Goal: Task Accomplishment & Management: Manage account settings

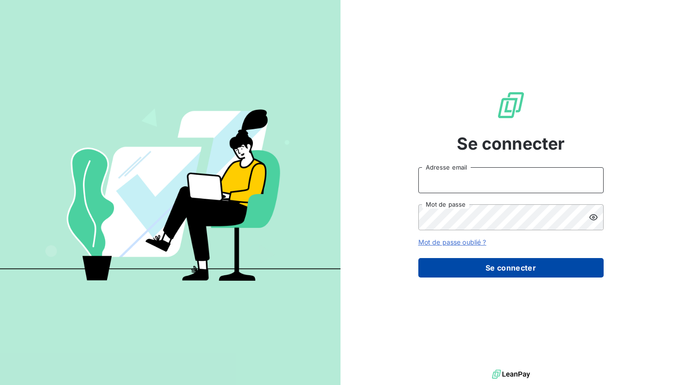
type input "[EMAIL_ADDRESS][DOMAIN_NAME]"
click at [497, 271] on button "Se connecter" at bounding box center [511, 267] width 185 height 19
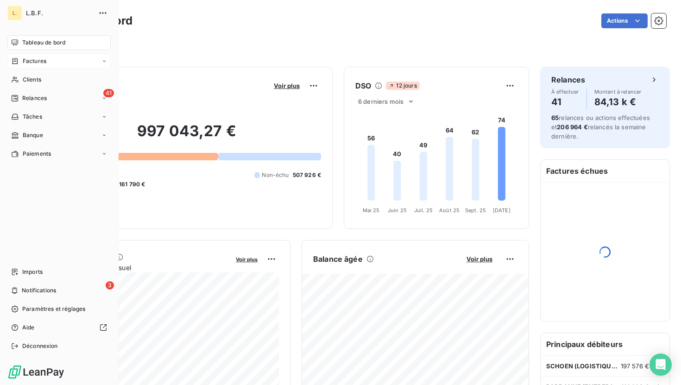
click at [19, 62] on div "Factures" at bounding box center [28, 61] width 35 height 8
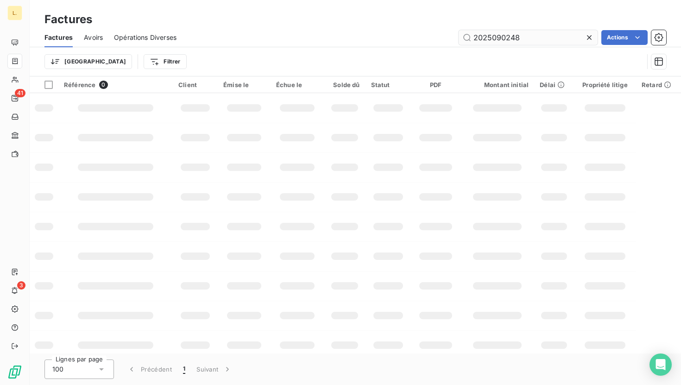
click at [542, 37] on input "2025090248" at bounding box center [528, 37] width 139 height 15
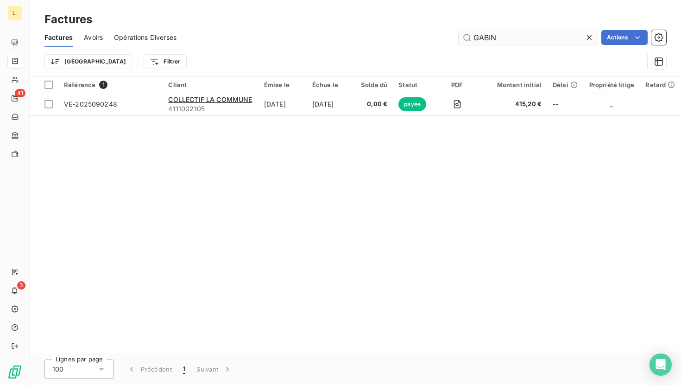
type input "GABIN"
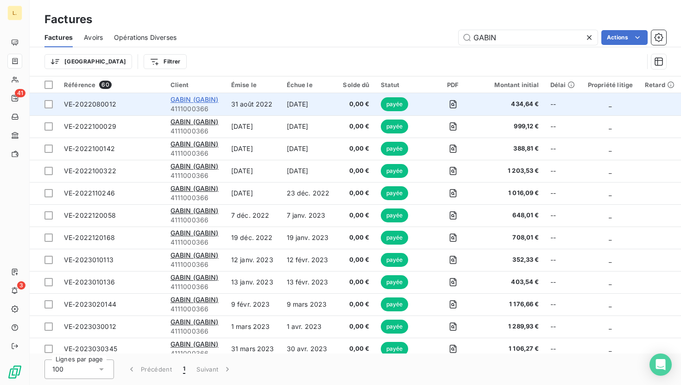
click at [201, 100] on span "GABIN (GABIN)" at bounding box center [195, 99] width 48 height 8
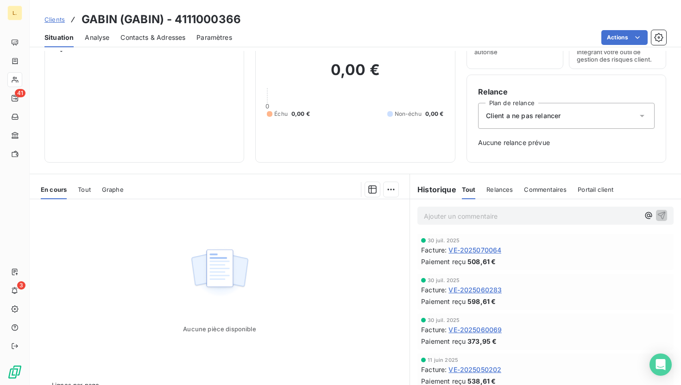
scroll to position [54, 0]
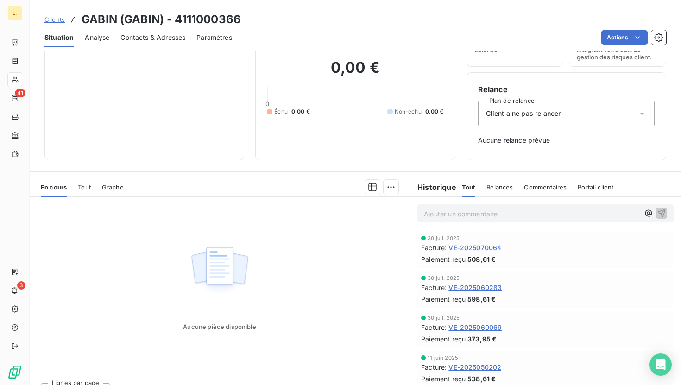
click at [495, 248] on span "VE-2025070064" at bounding box center [475, 248] width 53 height 10
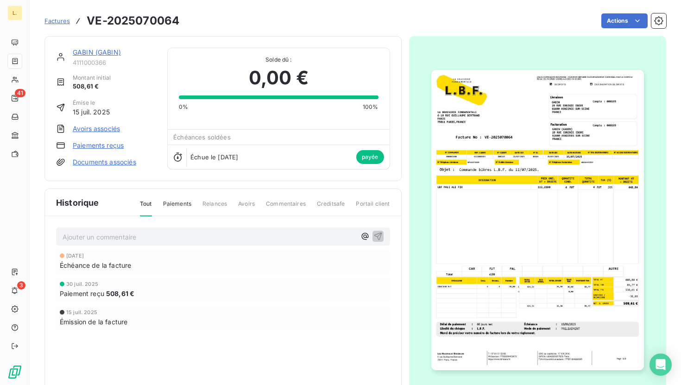
click at [110, 50] on link "GABIN (GABIN)" at bounding box center [97, 52] width 48 height 8
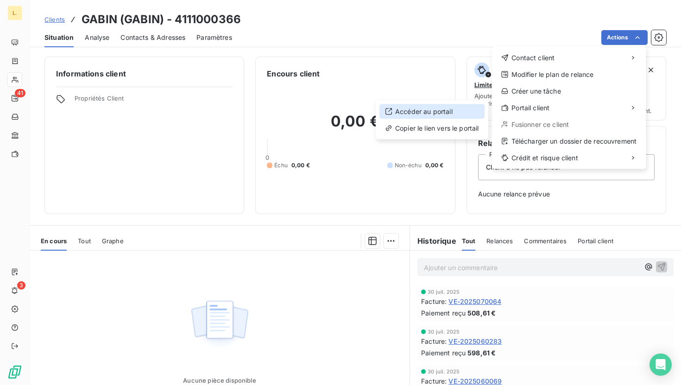
click at [460, 116] on div "Accéder au portail" at bounding box center [432, 111] width 105 height 15
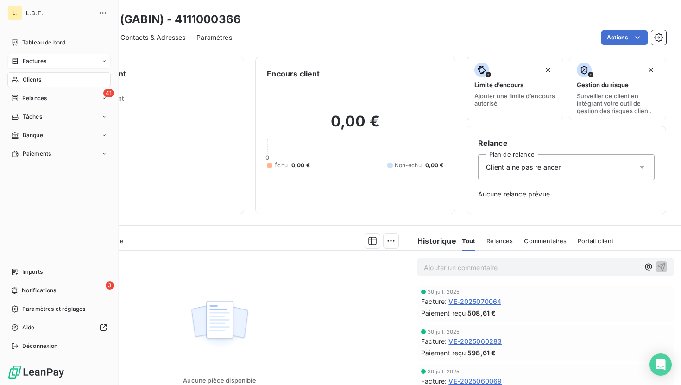
click at [15, 66] on div "Factures" at bounding box center [58, 61] width 103 height 15
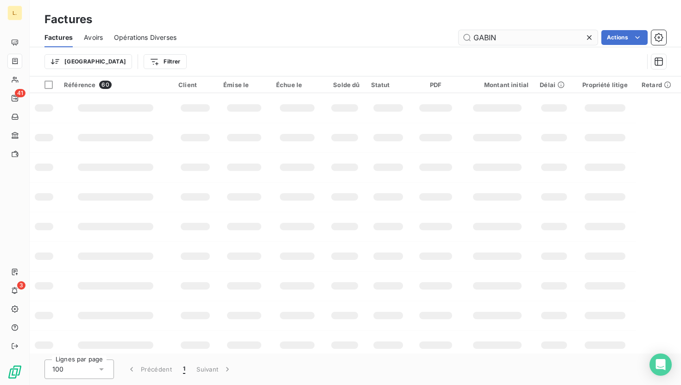
click at [511, 41] on input "GABIN" at bounding box center [528, 37] width 139 height 15
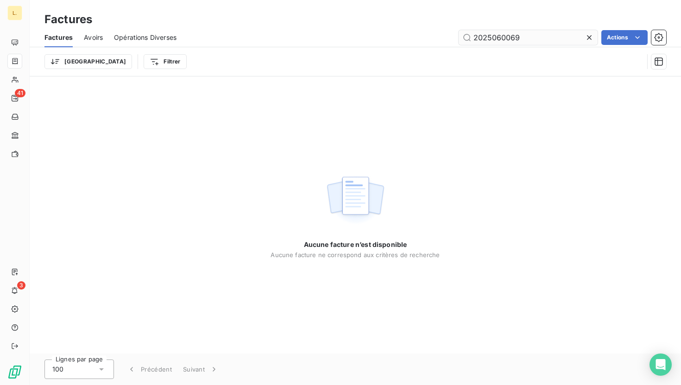
type input "2025060069"
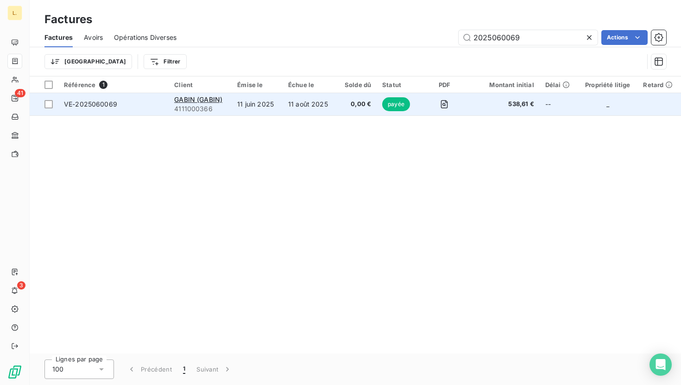
click at [337, 106] on td "11 août 2025" at bounding box center [310, 104] width 54 height 22
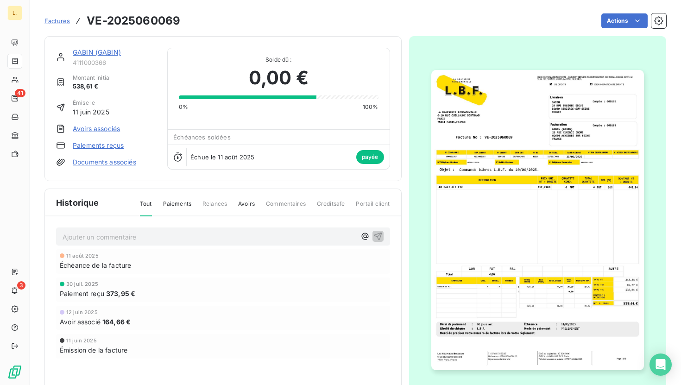
click at [183, 21] on div "Factures VE-2025060069 Actions" at bounding box center [355, 20] width 622 height 19
click at [480, 156] on img "button" at bounding box center [537, 220] width 213 height 301
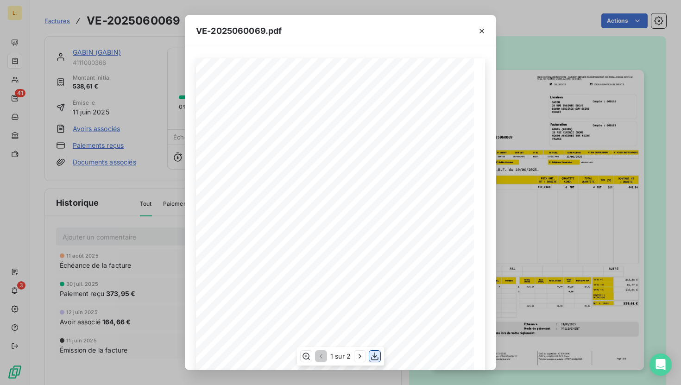
click at [376, 359] on icon "button" at bounding box center [374, 356] width 9 height 9
click at [112, 133] on div "VE-2025060069.pdf LA BRASSERIE FONDAMENTALE [STREET_ADDRESS][PERSON_NAME] VE-20…" at bounding box center [340, 192] width 681 height 385
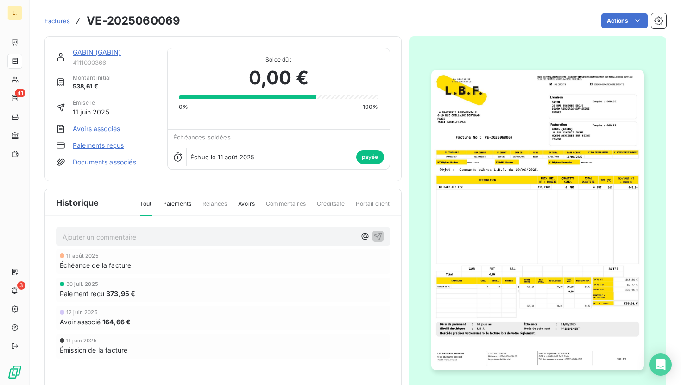
click at [111, 129] on link "Avoirs associés" at bounding box center [96, 128] width 47 height 9
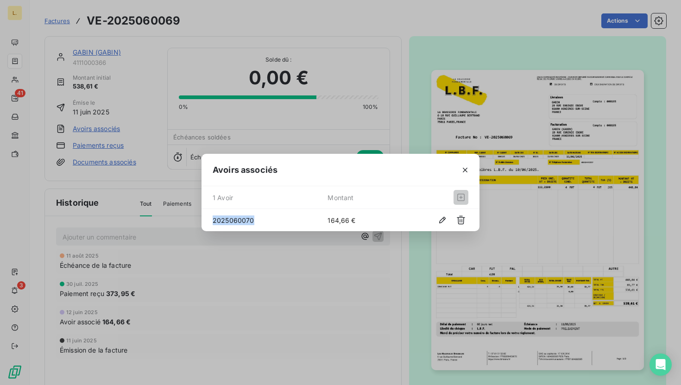
drag, startPoint x: 254, startPoint y: 219, endPoint x: 211, endPoint y: 218, distance: 43.1
click at [211, 218] on div "2025060070 164,66 €" at bounding box center [341, 220] width 278 height 22
copy span "2025060070"
click at [17, 60] on div "Avoirs associés 1 Avoir Montant 2025060070 164,66 €" at bounding box center [340, 192] width 681 height 385
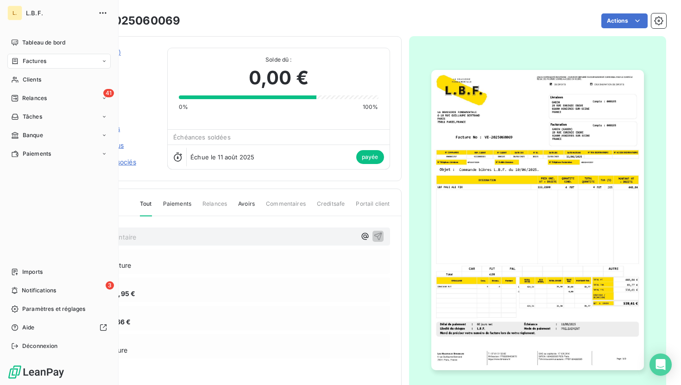
click at [17, 60] on icon at bounding box center [15, 60] width 8 height 7
click at [42, 99] on div "Avoirs" at bounding box center [65, 98] width 92 height 15
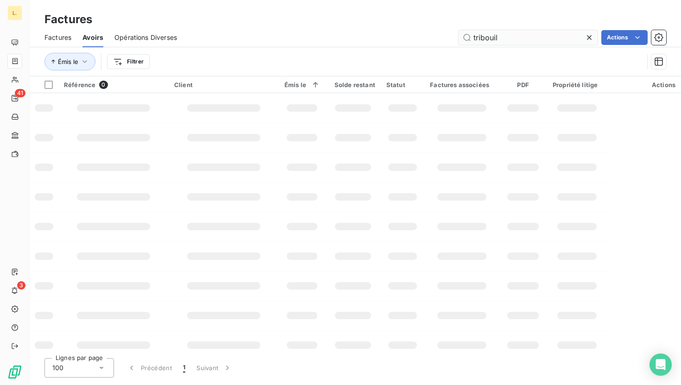
click at [526, 35] on input "tribouil" at bounding box center [528, 37] width 139 height 15
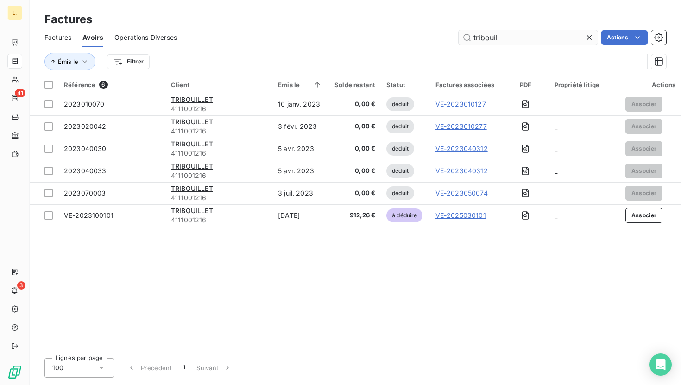
click at [526, 35] on input "tribouil" at bounding box center [528, 37] width 139 height 15
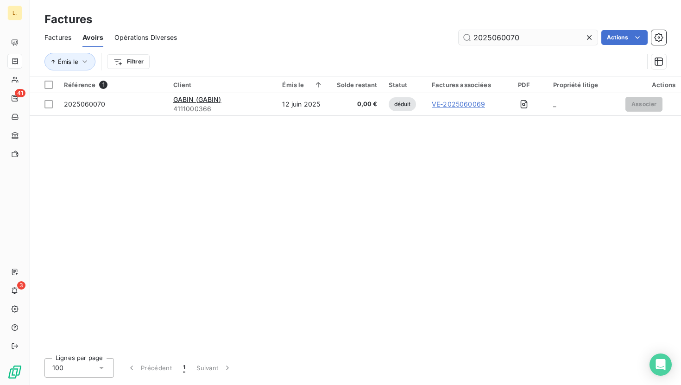
type input "2025060070"
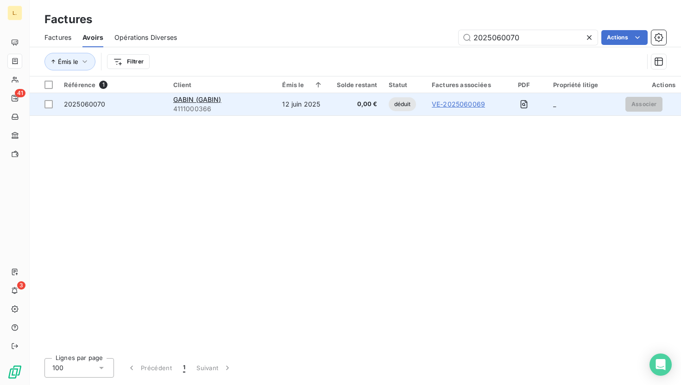
click at [254, 102] on div "GABIN (GABIN)" at bounding box center [222, 99] width 98 height 9
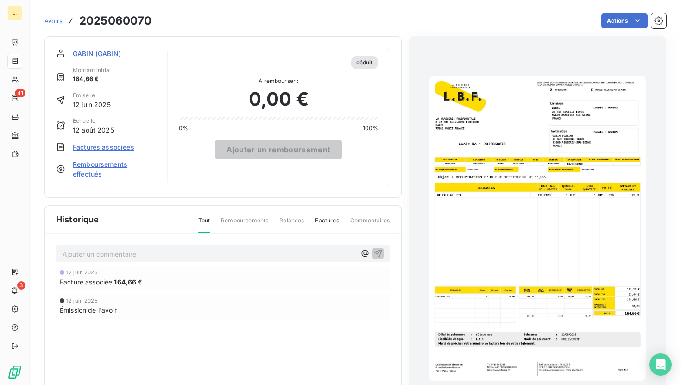
click at [504, 192] on img "button" at bounding box center [538, 229] width 216 height 306
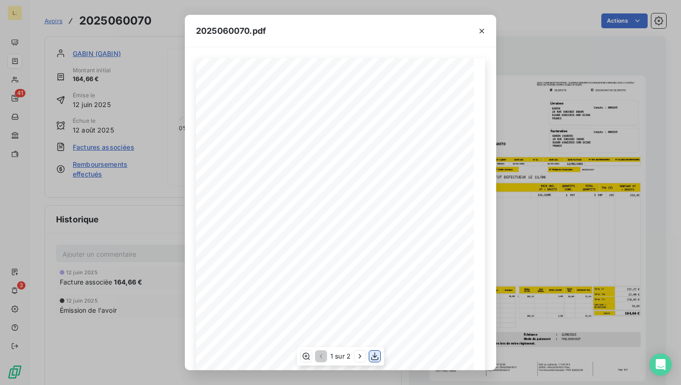
click at [377, 355] on icon "button" at bounding box center [374, 356] width 9 height 9
click at [348, 29] on div "2025060070.pdf" at bounding box center [340, 31] width 311 height 32
click at [482, 26] on icon "button" at bounding box center [481, 30] width 9 height 9
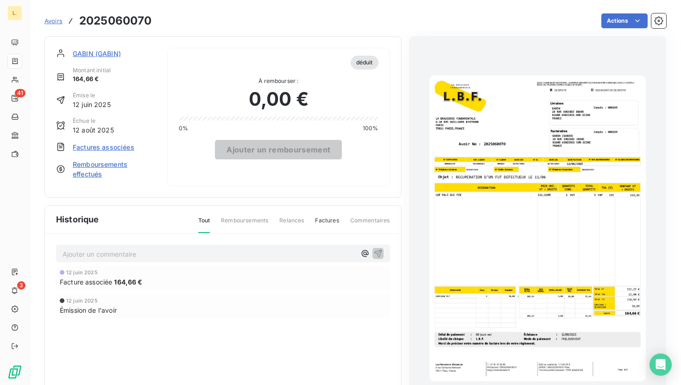
click at [102, 52] on span "GABIN (GABIN)" at bounding box center [97, 54] width 48 height 10
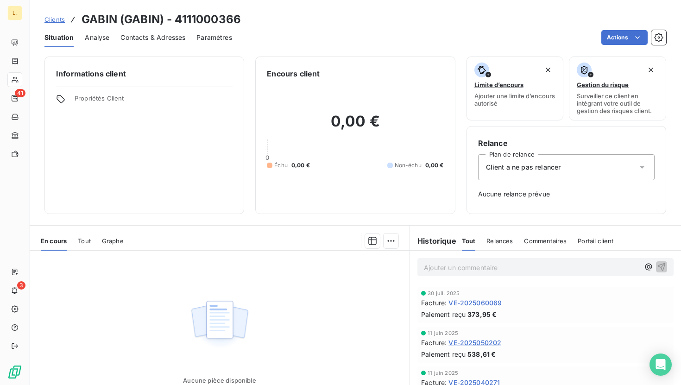
scroll to position [82, 0]
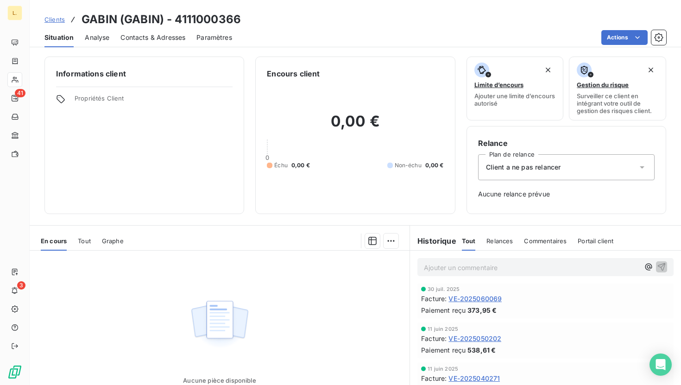
click at [486, 340] on span "VE-2025050202" at bounding box center [475, 339] width 53 height 10
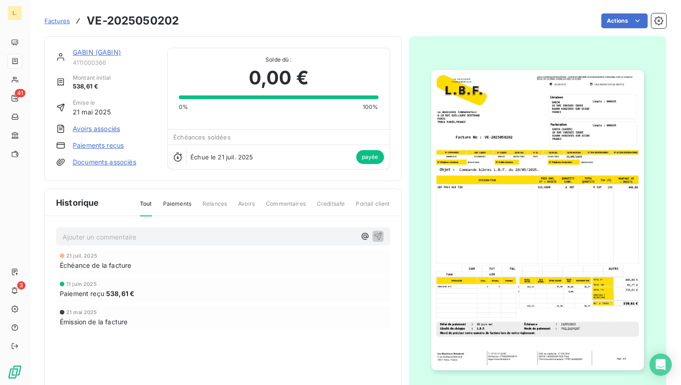
click at [561, 199] on img "button" at bounding box center [537, 220] width 213 height 301
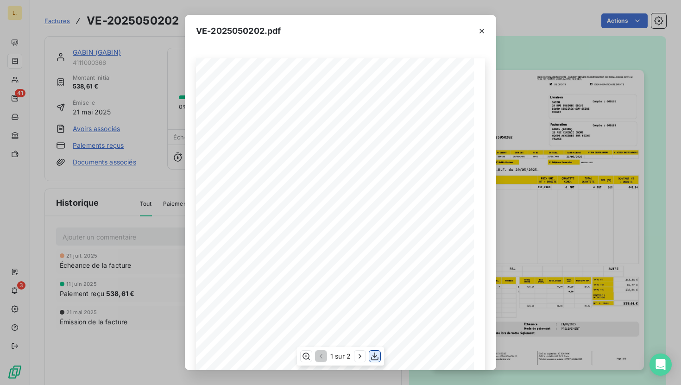
click at [373, 356] on icon "button" at bounding box center [374, 356] width 9 height 9
click at [342, 25] on div "VE-2025050202.pdf" at bounding box center [340, 31] width 311 height 32
click at [488, 23] on div at bounding box center [482, 31] width 29 height 32
click at [486, 26] on icon "button" at bounding box center [481, 30] width 9 height 9
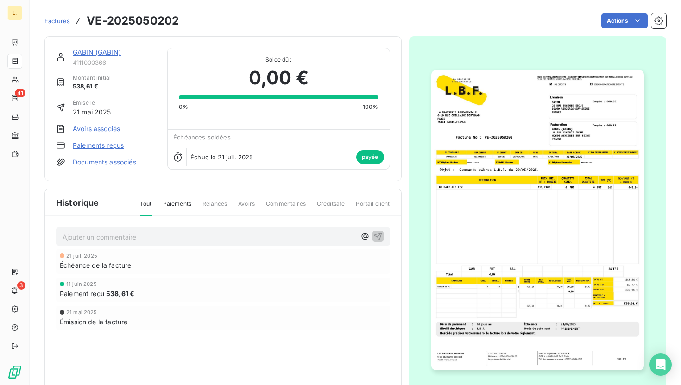
click at [90, 49] on link "GABIN (GABIN)" at bounding box center [97, 52] width 48 height 8
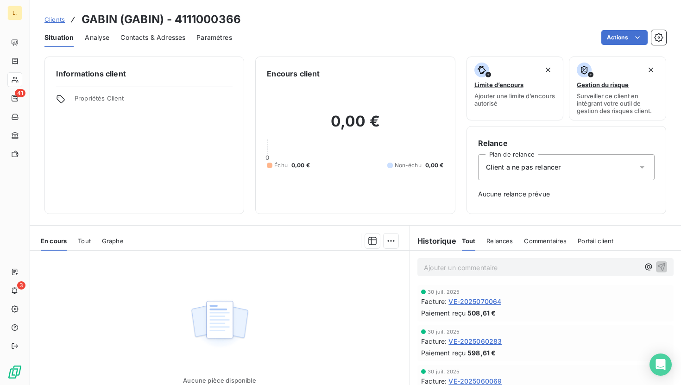
click at [144, 36] on span "Contacts & Adresses" at bounding box center [152, 37] width 65 height 9
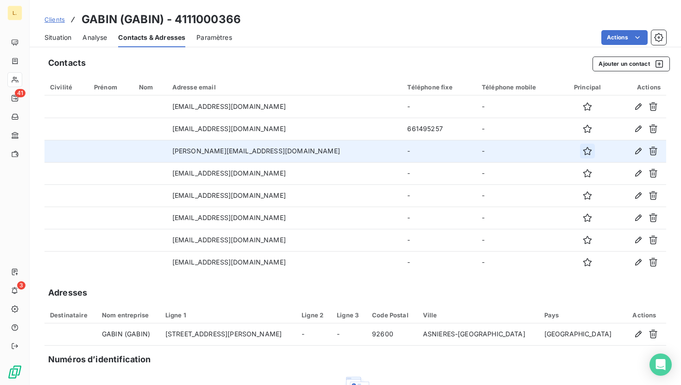
click at [583, 152] on icon "button" at bounding box center [587, 151] width 8 height 8
click at [418, 35] on div "Actions" at bounding box center [454, 37] width 423 height 15
